Goal: Find specific page/section: Find specific page/section

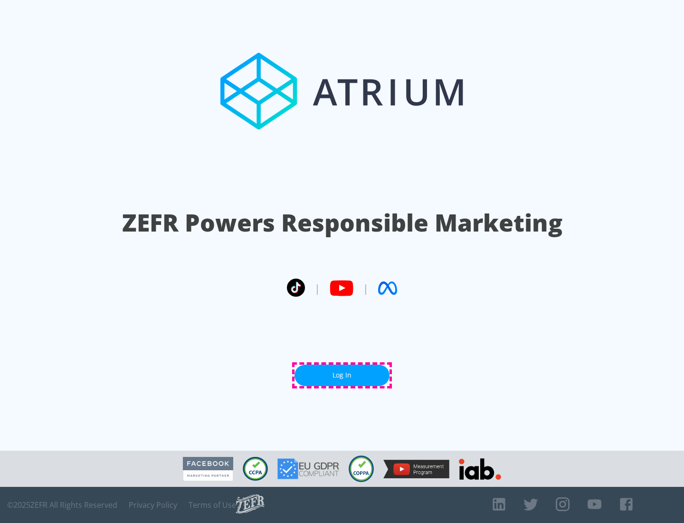
click at [342, 375] on link "Log In" at bounding box center [342, 374] width 95 height 21
